Goal: Task Accomplishment & Management: Manage account settings

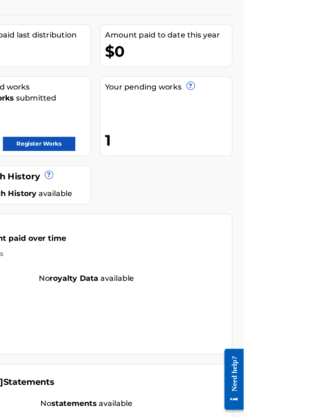
scroll to position [64, 145]
click at [196, 156] on link "Register Works" at bounding box center [171, 160] width 49 height 9
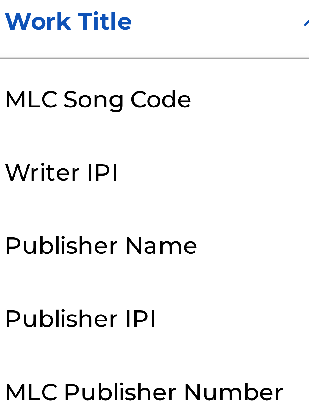
scroll to position [200, 109]
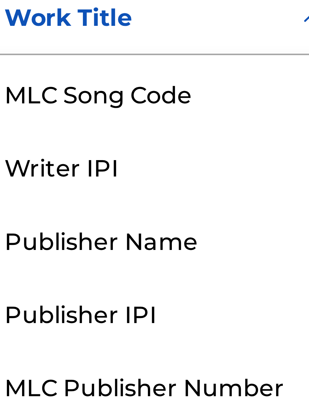
click at [148, 255] on div "Publisher Name" at bounding box center [144, 252] width 76 height 16
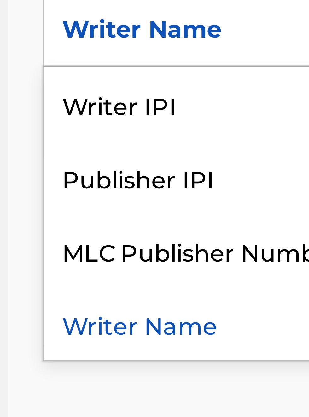
scroll to position [217, 96]
click at [139, 260] on div "Publisher IPI" at bounding box center [144, 256] width 76 height 16
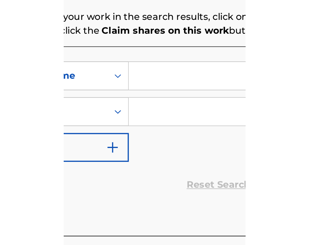
scroll to position [163, 146]
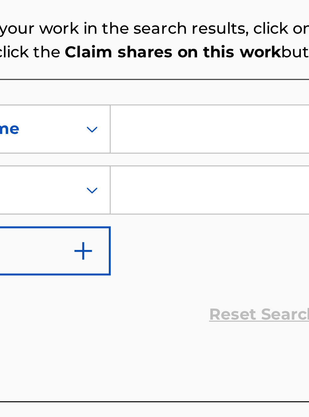
click at [195, 208] on input "Search Form" at bounding box center [242, 204] width 120 height 15
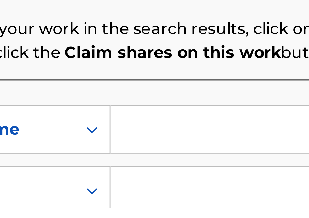
scroll to position [151, 146]
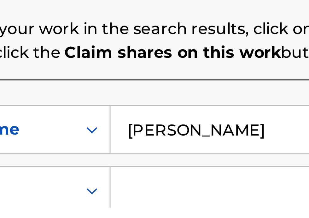
type input "[PERSON_NAME]"
click at [199, 213] on input "Search Form" at bounding box center [242, 212] width 120 height 15
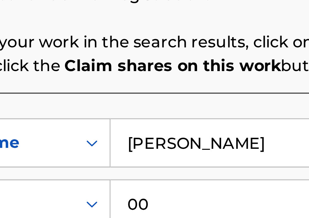
scroll to position [147, 146]
type input "00340604990"
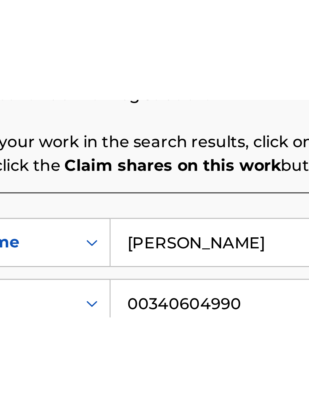
scroll to position [142, 146]
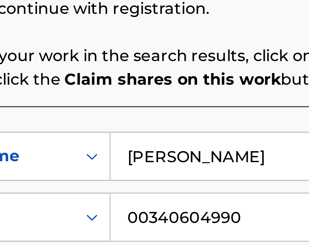
click at [244, 152] on div "Search Before registering a work, the first step is to search The MLC database …" at bounding box center [203, 134] width 196 height 76
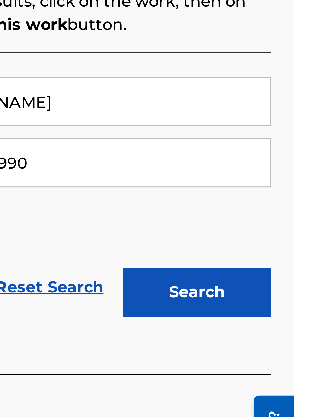
scroll to position [172, 214]
click at [283, 264] on button "Search" at bounding box center [277, 266] width 47 height 16
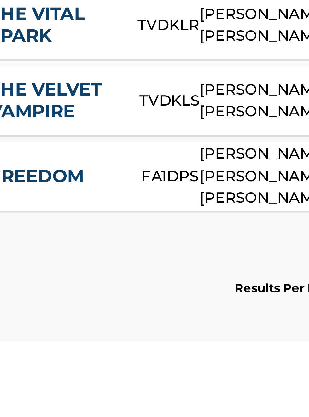
scroll to position [0, 0]
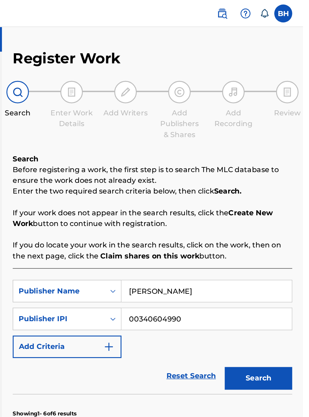
click at [303, 143] on div "Register Work Search Enter Work Details Add Writers Add Publishers & Shares Add…" at bounding box center [203, 291] width 211 height 512
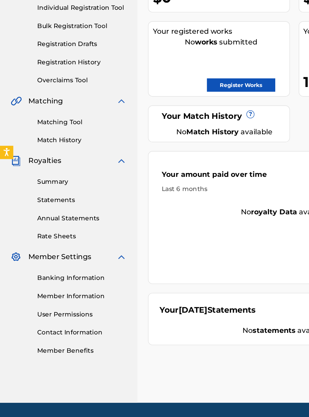
click at [56, 300] on link "Banking Information" at bounding box center [58, 298] width 64 height 7
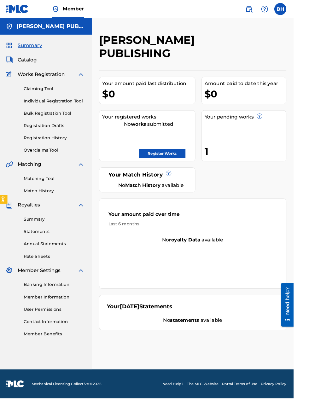
scroll to position [0, 2]
